Goal: Find specific page/section: Find specific page/section

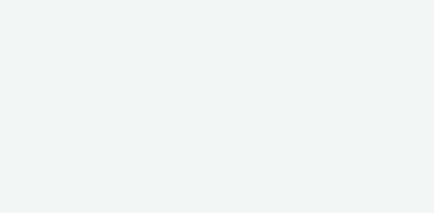
select select "ac009755-aa48-4799-8050-7a339a378eb8"
select select "72d91114-7b95-43df-950f-d064ccca4203"
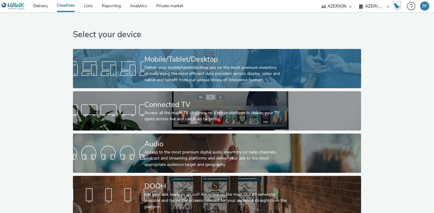
click at [154, 70] on div "Deliver your mobile/tablet/desktop ads on the most premium inventory globally u…" at bounding box center [215, 74] width 143 height 18
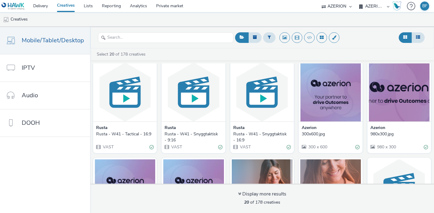
scroll to position [102, 0]
click at [346, 3] on select "Abkom AB Ad-on Media Nordic AZERION Bright Media Agency AB Exsitec OpusEtt Prog…" at bounding box center [337, 6] width 36 height 12
click at [374, 6] on select "AZERION [GEOGRAPHIC_DATA] AZERION FINLAND AZERION [GEOGRAPHIC_DATA] AZERION [GE…" at bounding box center [374, 6] width 36 height 12
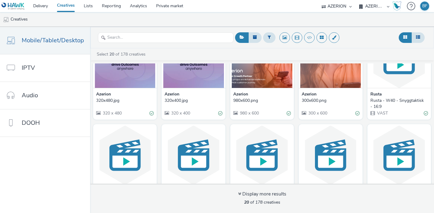
scroll to position [267, 0]
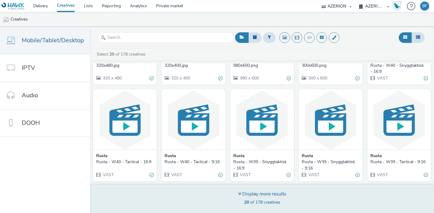
click at [239, 192] on icon at bounding box center [239, 193] width 3 height 5
click at [247, 201] on strong "20" at bounding box center [246, 202] width 5 height 6
click at [264, 196] on div "Display more results" at bounding box center [262, 193] width 48 height 7
click at [267, 199] on div "20 of 178 creatives" at bounding box center [262, 202] width 48 height 6
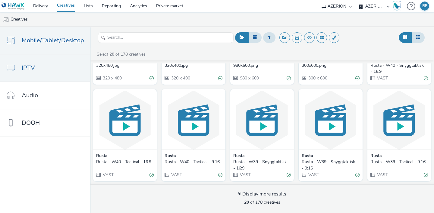
click at [56, 69] on link "IPTV" at bounding box center [45, 67] width 90 height 27
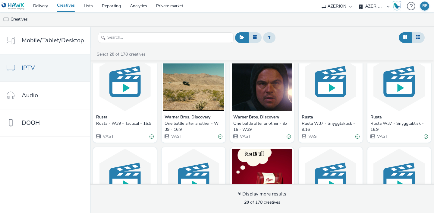
scroll to position [17, 0]
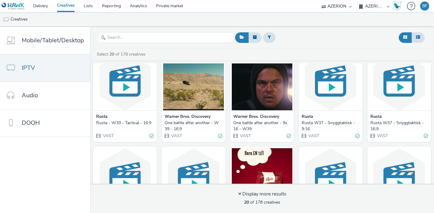
click at [196, 99] on img at bounding box center [193, 80] width 61 height 59
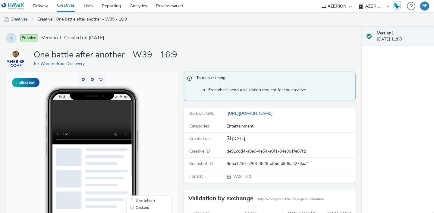
click at [25, 19] on link "Creatives" at bounding box center [15, 19] width 31 height 14
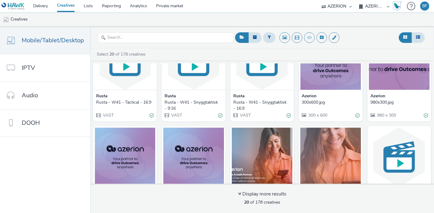
scroll to position [136, 0]
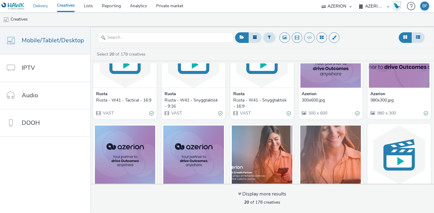
click at [44, 5] on link "Delivery" at bounding box center [41, 6] width 24 height 12
